Goal: Navigation & Orientation: Find specific page/section

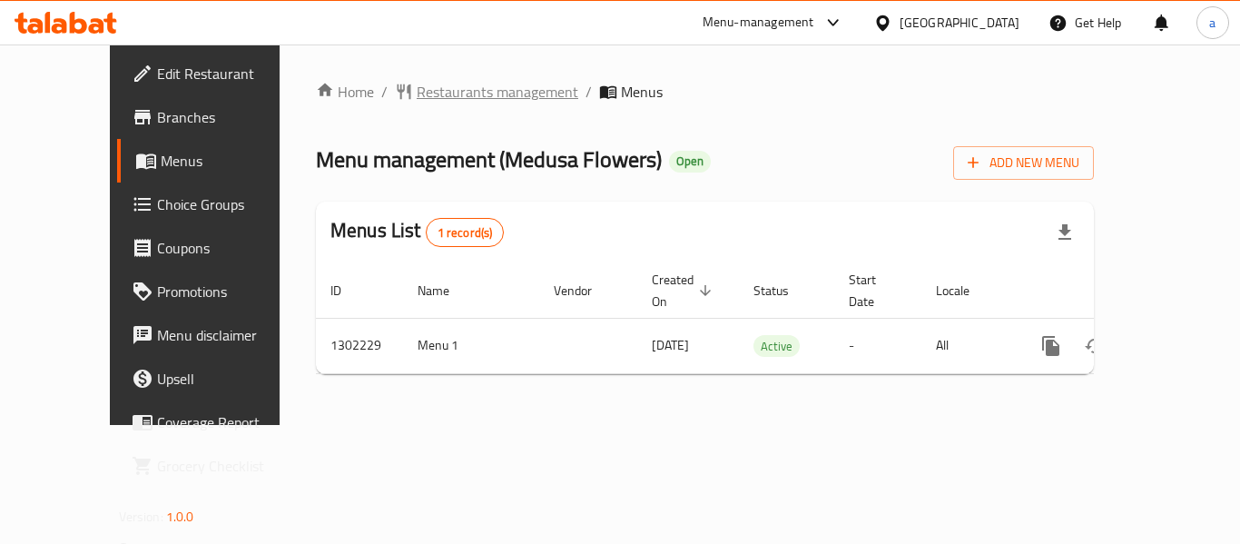
click at [475, 87] on span "Restaurants management" at bounding box center [498, 92] width 162 height 22
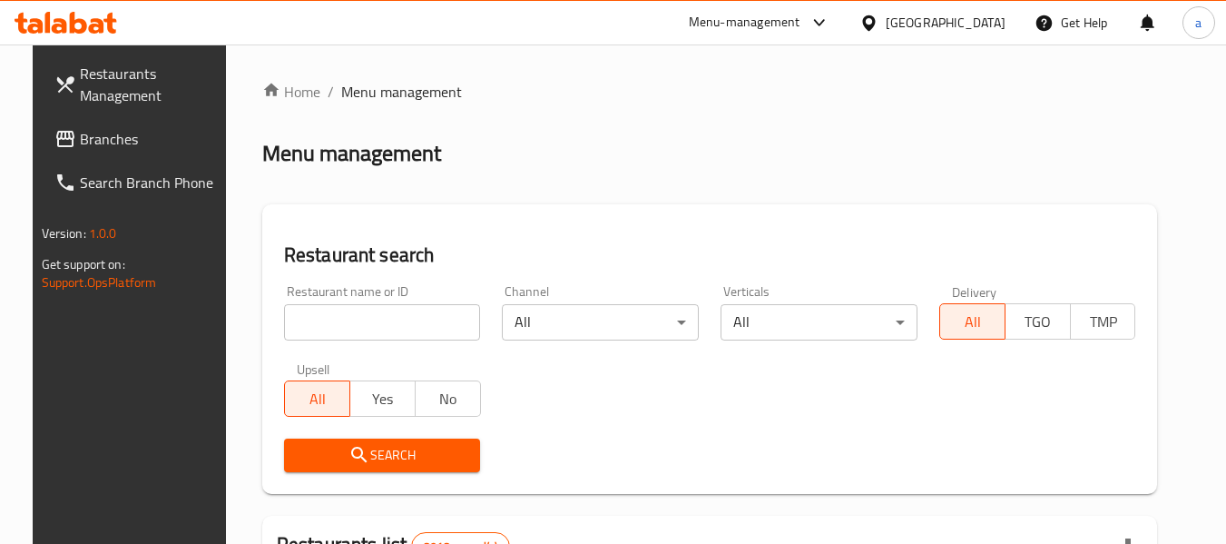
click at [971, 26] on div "Bahrain" at bounding box center [946, 23] width 120 height 20
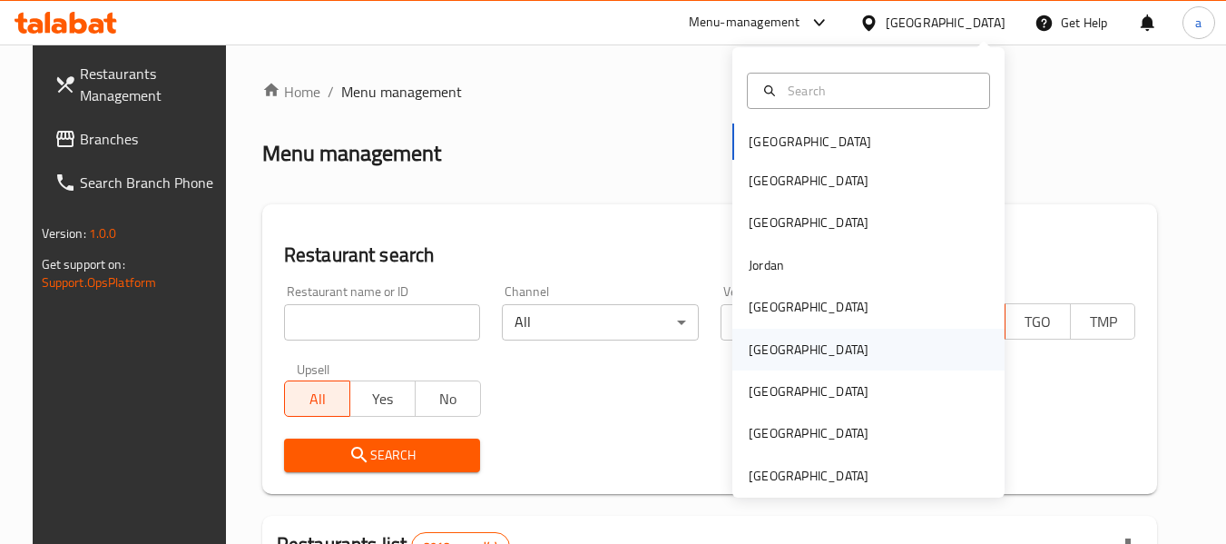
click at [752, 350] on div "[GEOGRAPHIC_DATA]" at bounding box center [809, 349] width 120 height 20
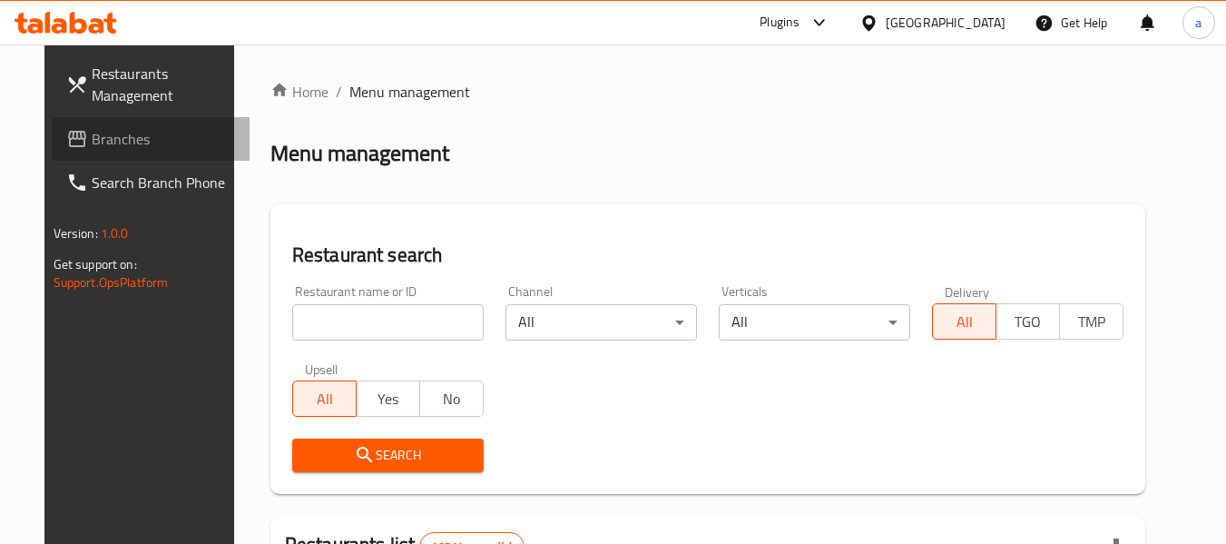
click at [106, 131] on span "Branches" at bounding box center [163, 139] width 143 height 22
